Goal: Navigation & Orientation: Go to known website

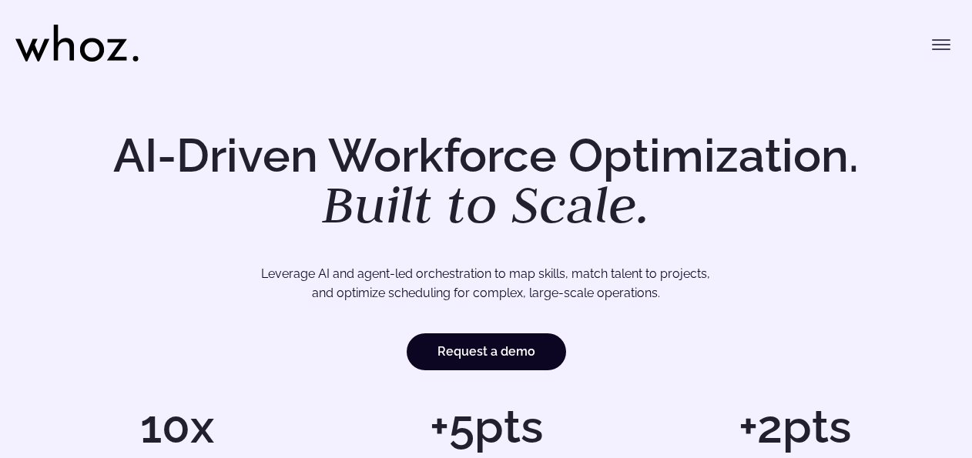
click at [943, 45] on icon "Toggle menu" at bounding box center [941, 45] width 17 height 0
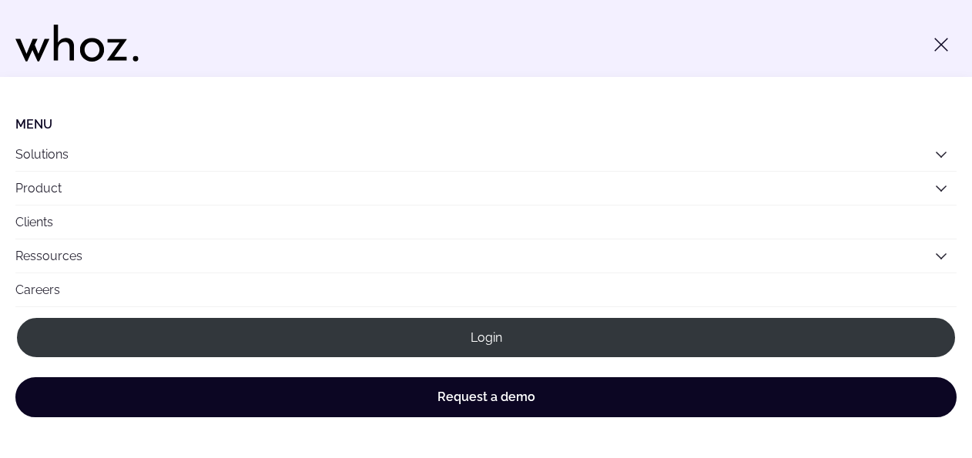
click at [545, 330] on link "Login" at bounding box center [485, 338] width 941 height 42
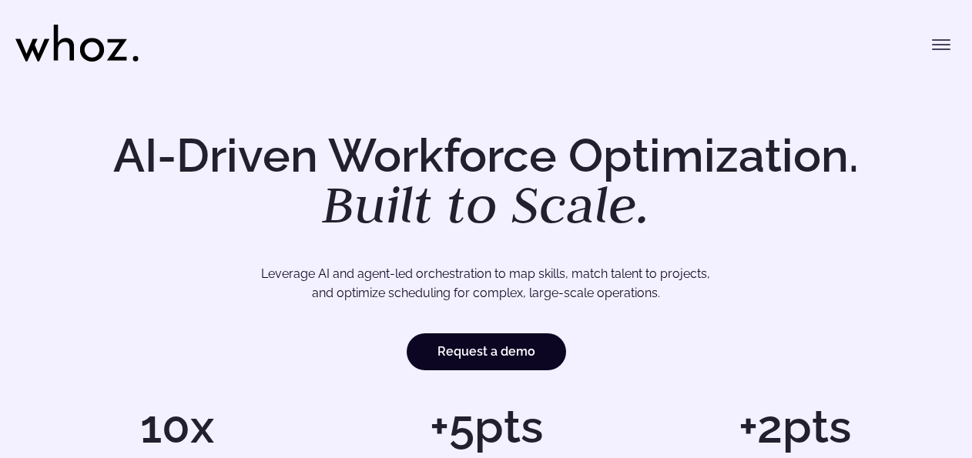
click at [944, 44] on icon "Toggle menu" at bounding box center [941, 44] width 18 height 18
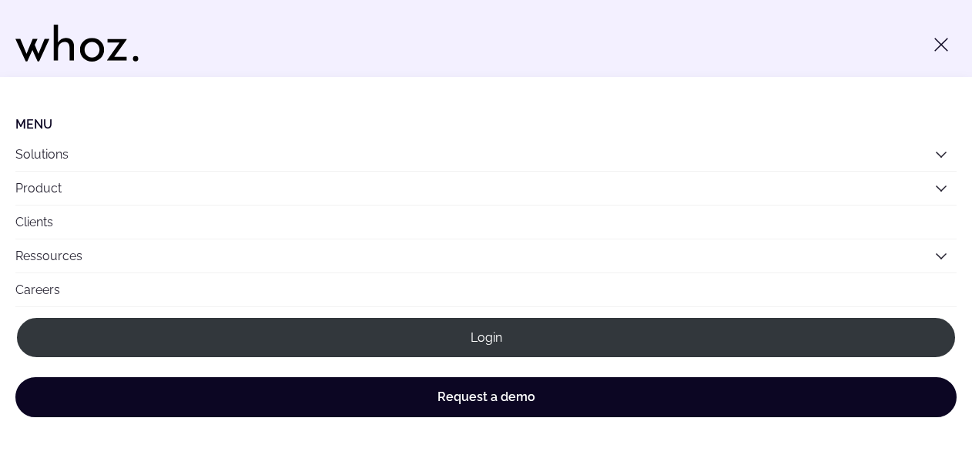
click at [506, 335] on link "Login" at bounding box center [485, 338] width 941 height 42
